Goal: Download file/media

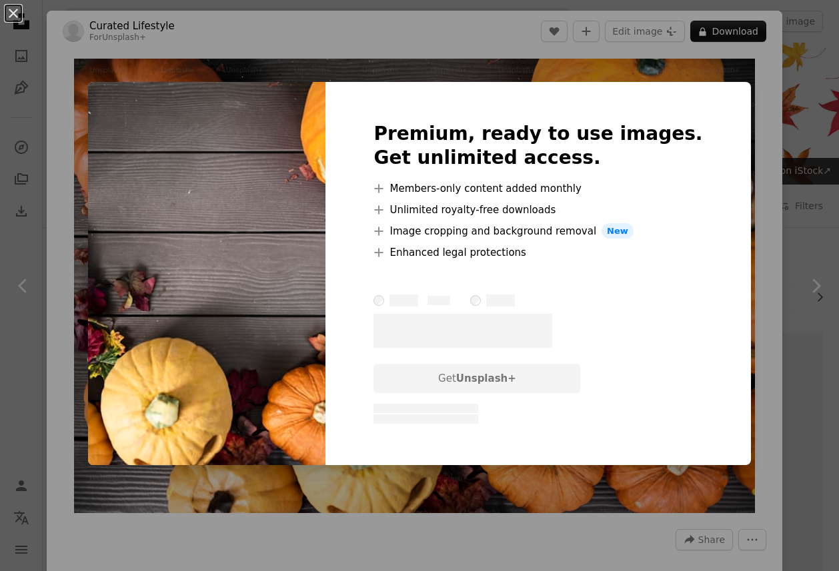
scroll to position [531, 0]
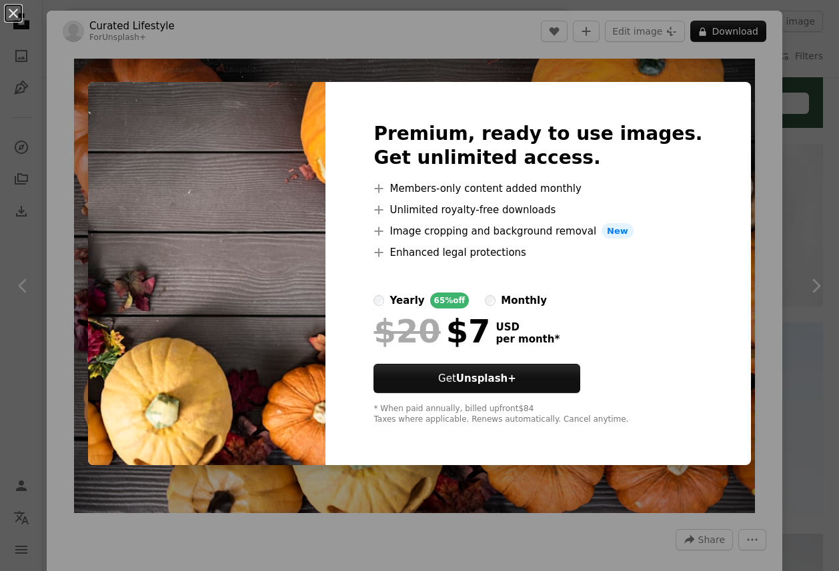
click at [788, 91] on div "An X shape Premium, ready to use images. Get unlimited access. A plus sign Memb…" at bounding box center [419, 285] width 839 height 571
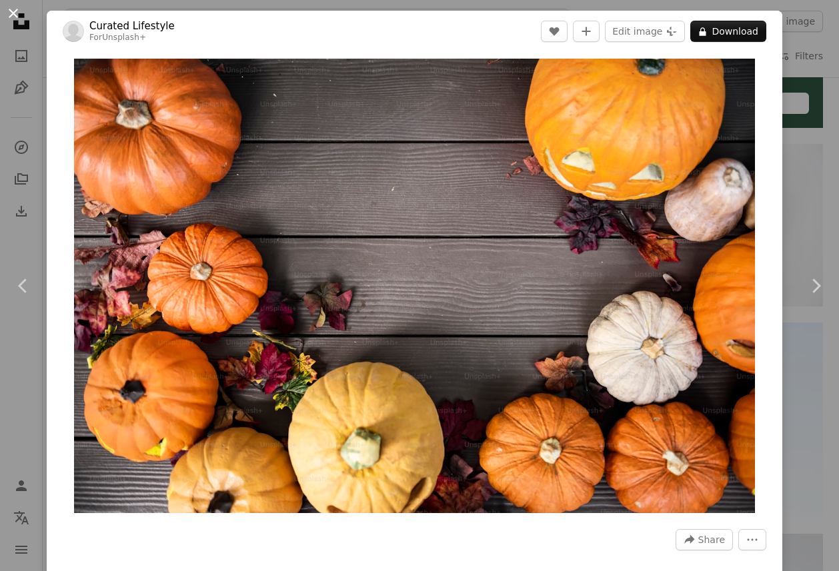
click at [13, 9] on button "An X shape" at bounding box center [13, 13] width 16 height 16
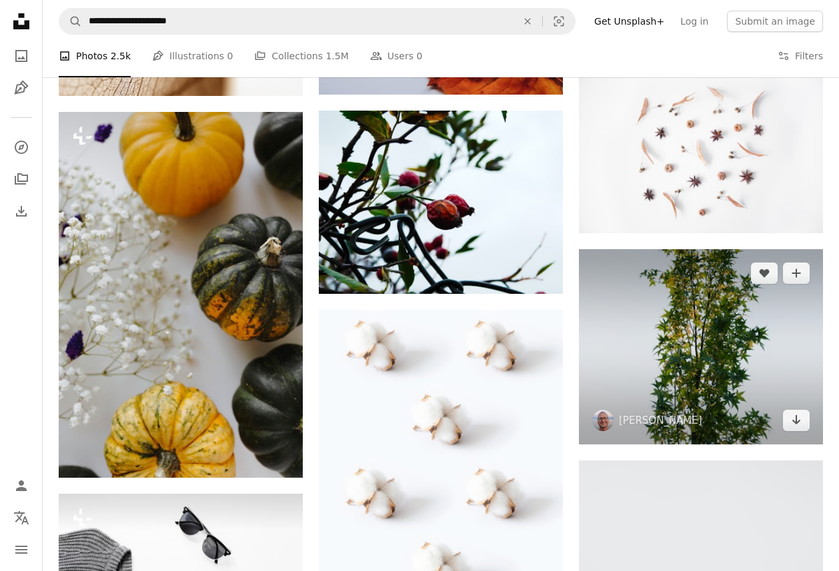
scroll to position [582, 0]
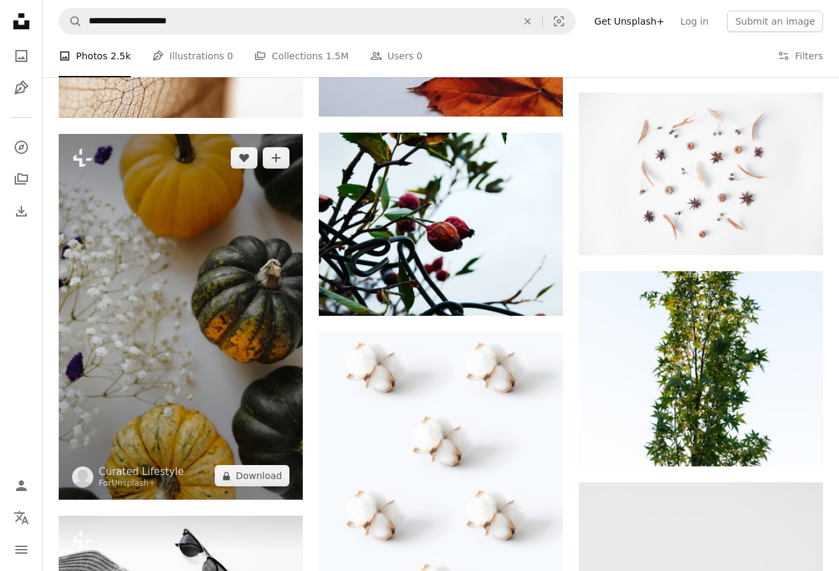
click at [199, 299] on img at bounding box center [181, 317] width 244 height 366
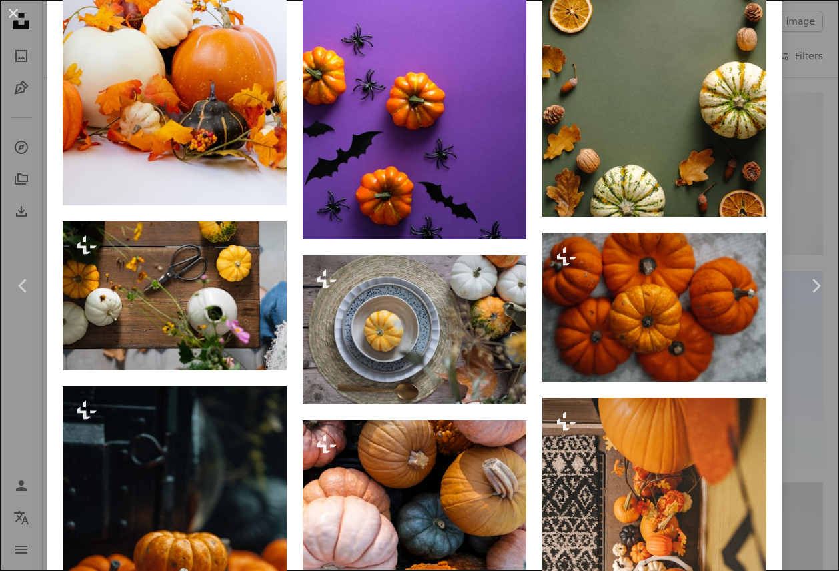
scroll to position [6045, 0]
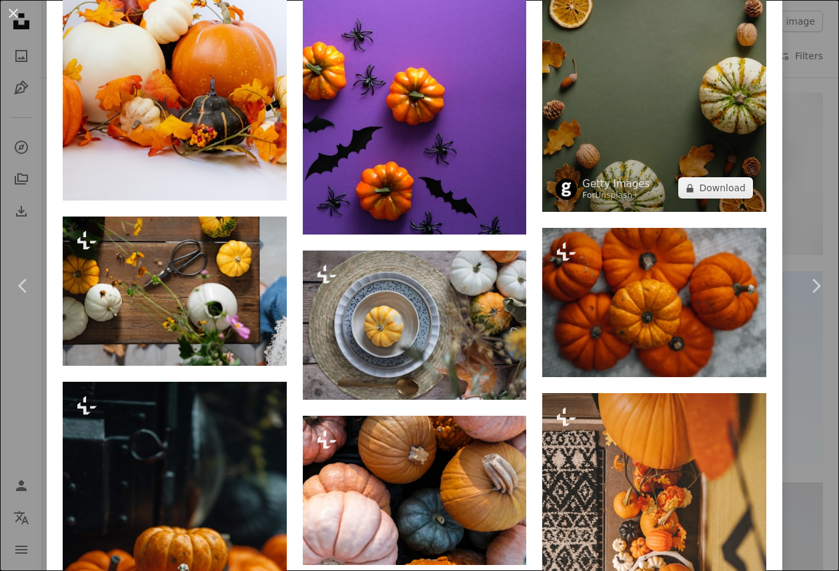
click at [715, 155] on img at bounding box center [654, 44] width 224 height 335
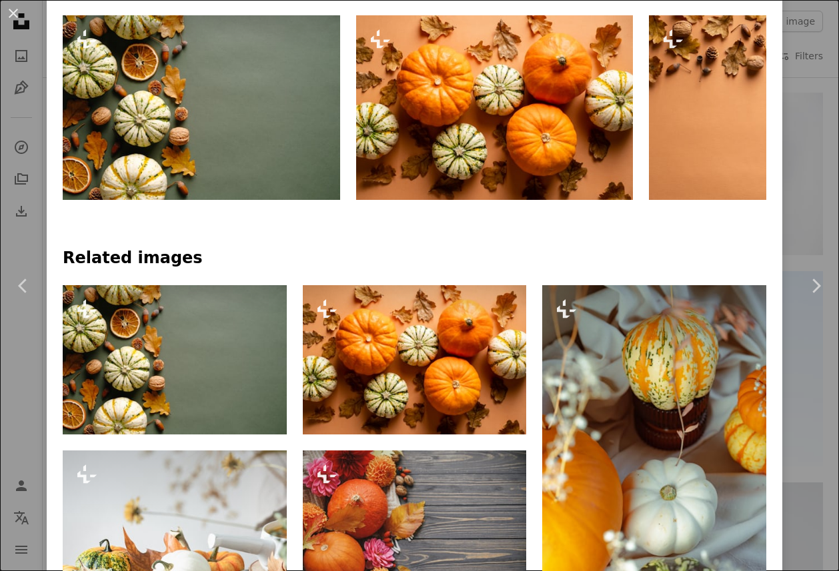
scroll to position [746, 0]
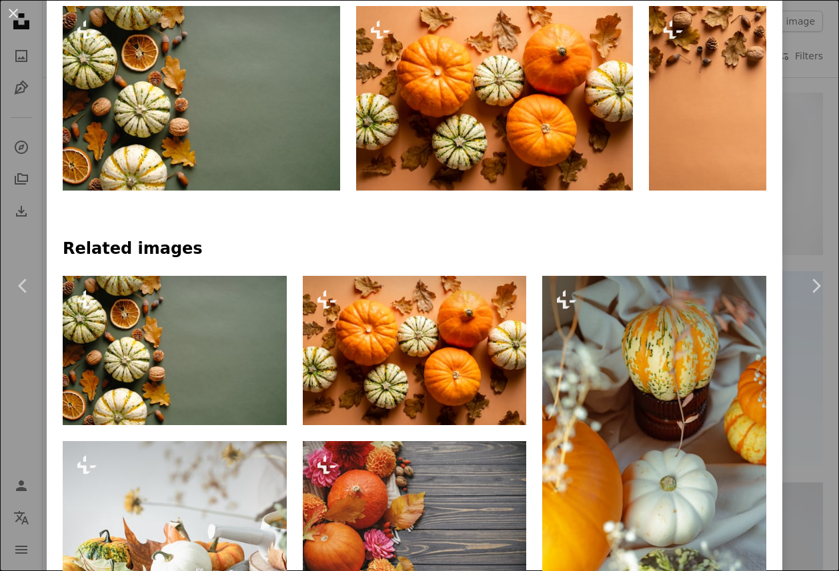
click at [303, 157] on img at bounding box center [201, 98] width 277 height 185
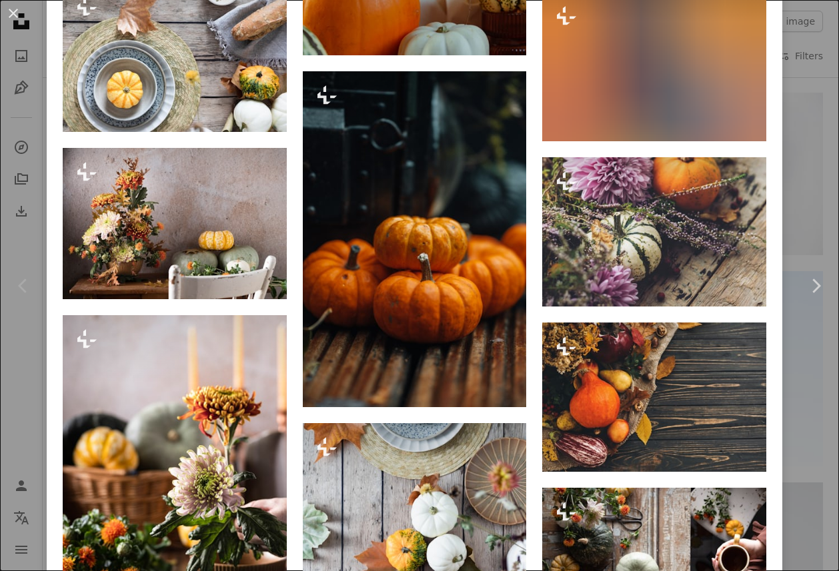
scroll to position [13854, 0]
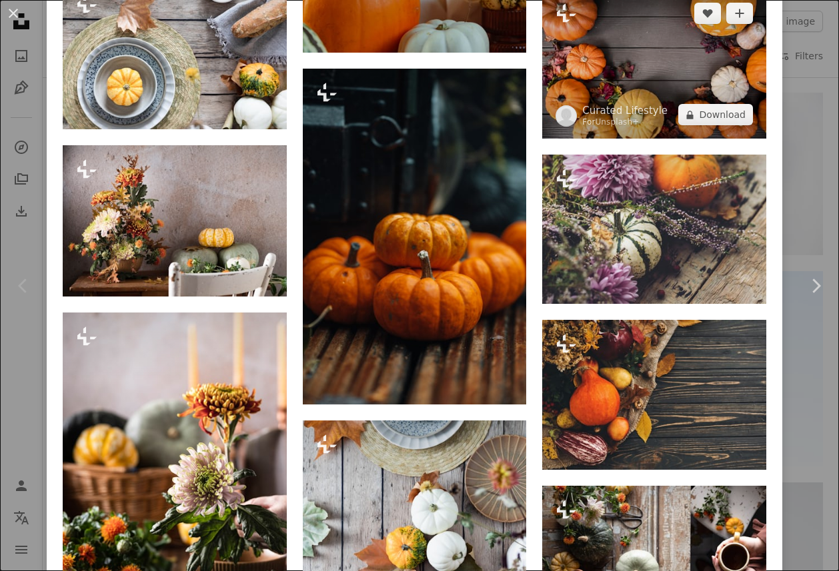
click at [733, 139] on img at bounding box center [654, 63] width 224 height 149
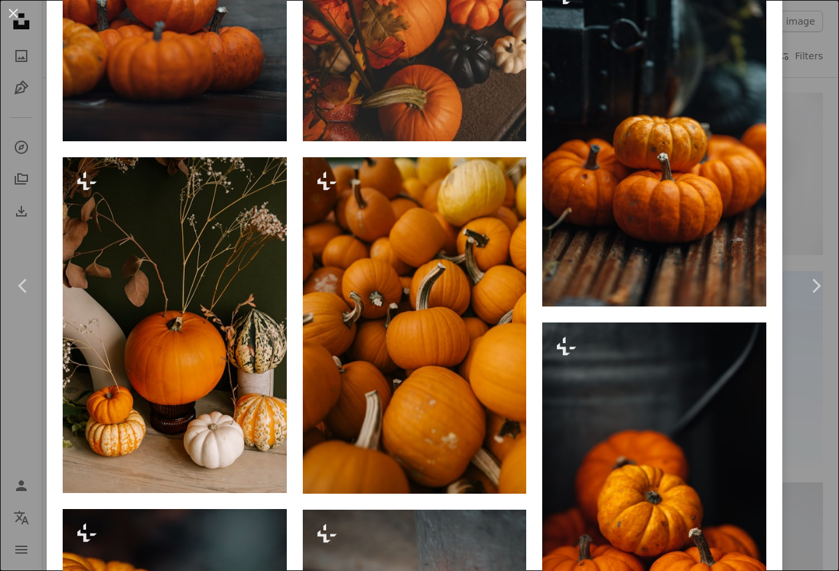
scroll to position [1274, 0]
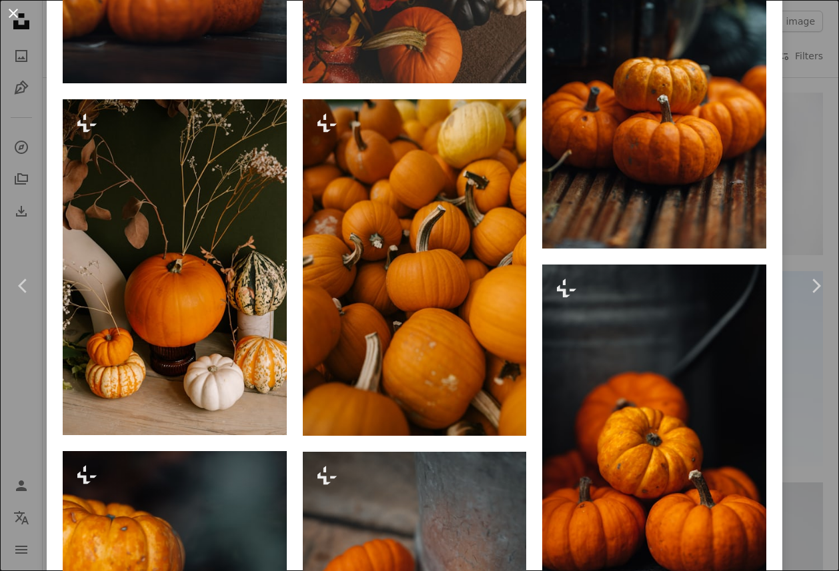
click at [19, 10] on button "An X shape" at bounding box center [13, 13] width 16 height 16
